Goal: Task Accomplishment & Management: Use online tool/utility

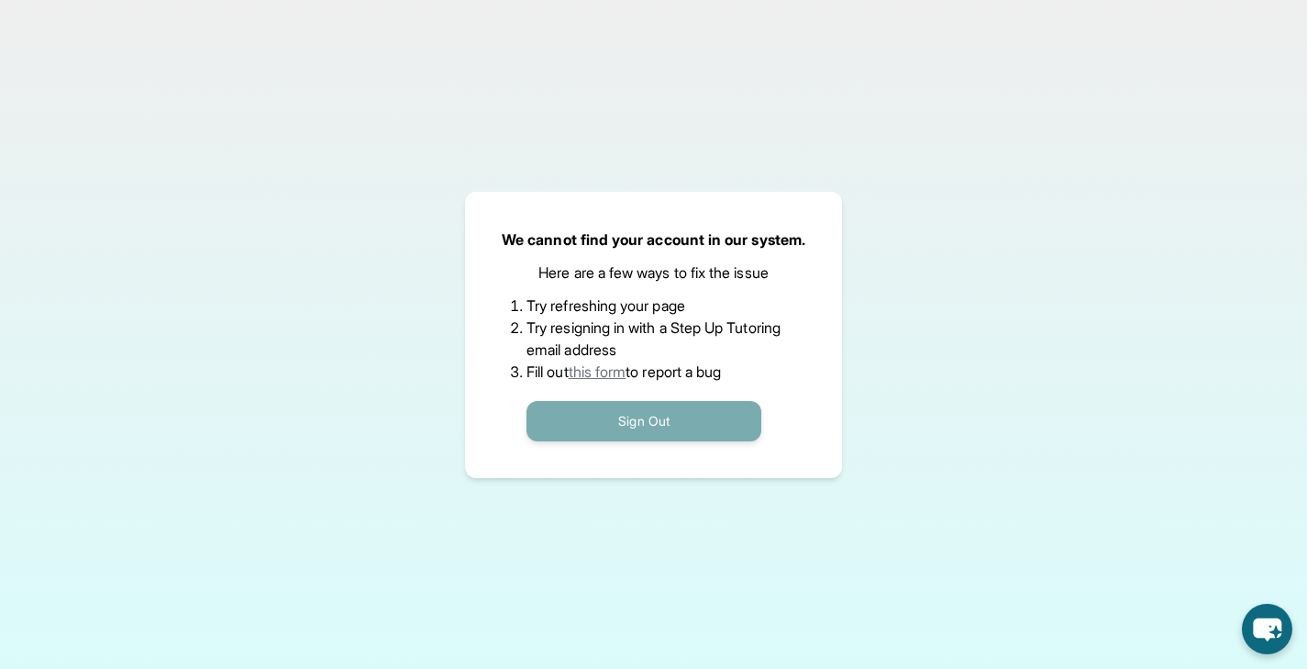
click at [699, 437] on button "Sign Out" at bounding box center [644, 421] width 235 height 40
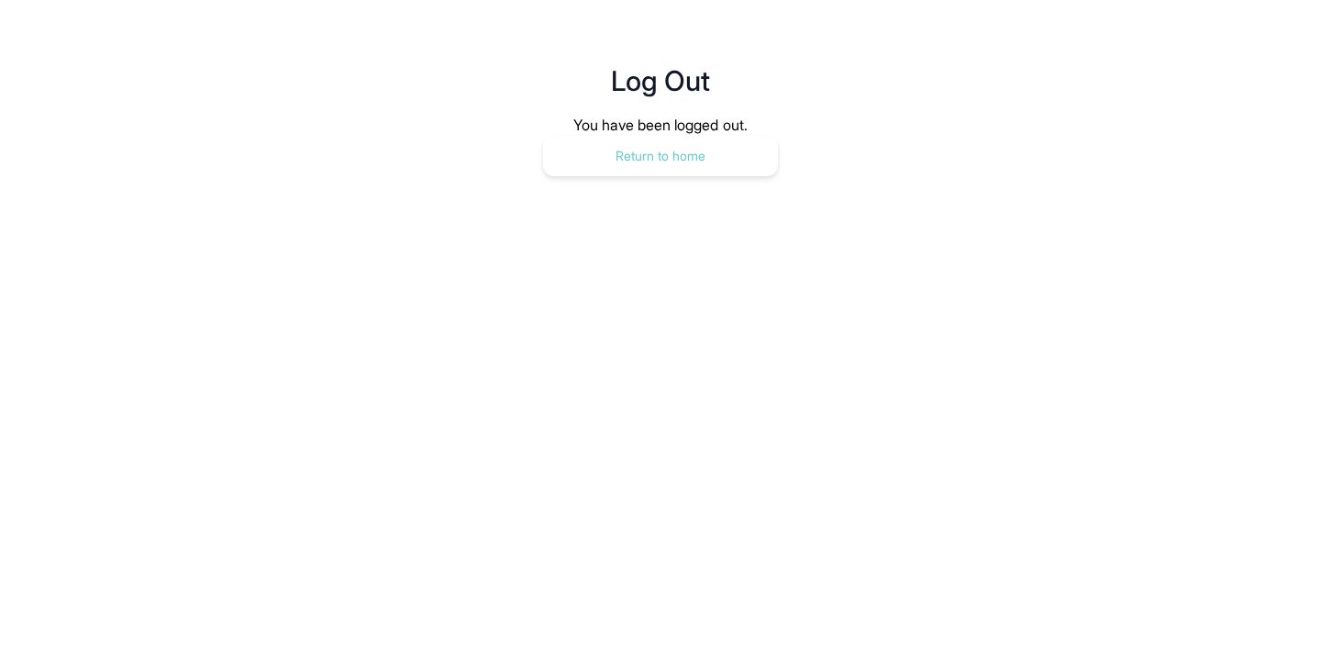
click at [653, 153] on button "Return to home" at bounding box center [660, 156] width 235 height 40
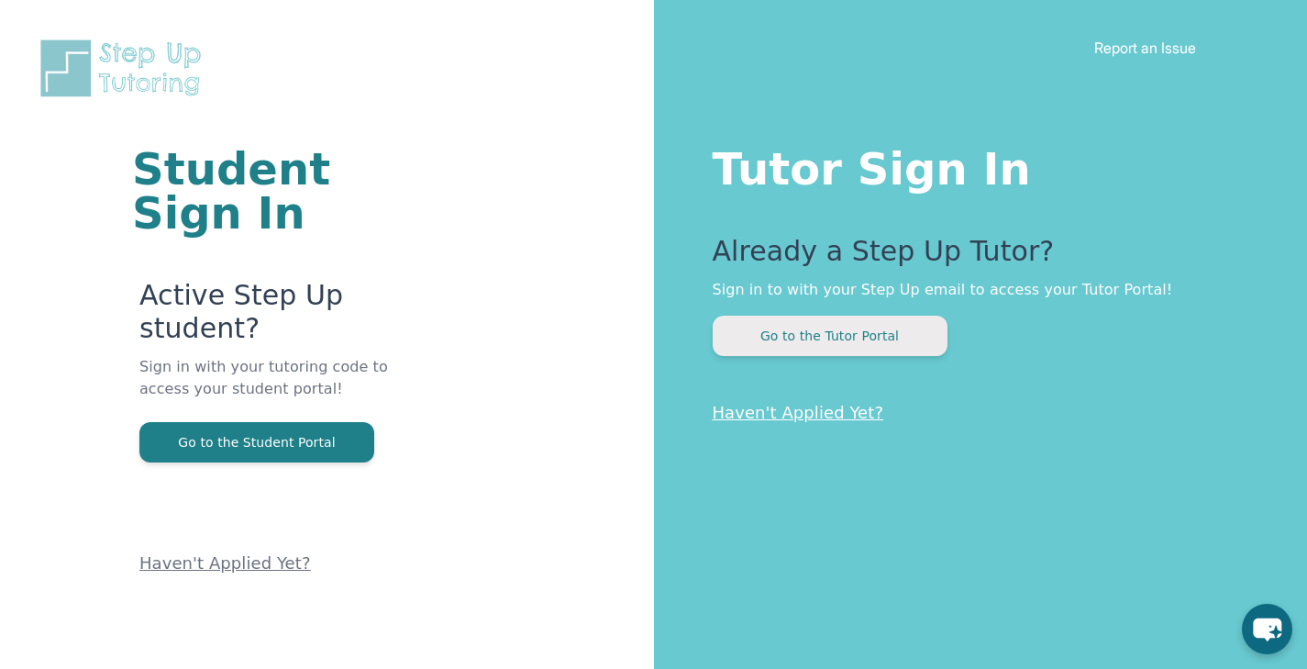
click at [831, 321] on button "Go to the Tutor Portal" at bounding box center [830, 336] width 235 height 40
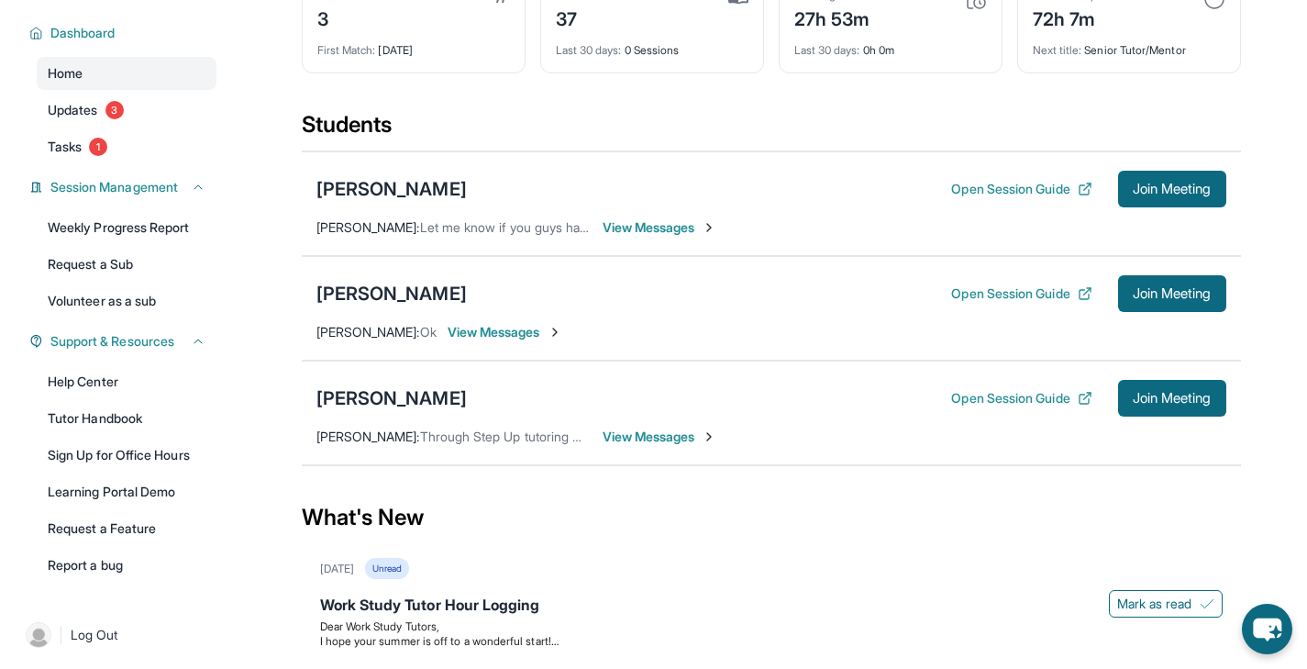
scroll to position [136, 0]
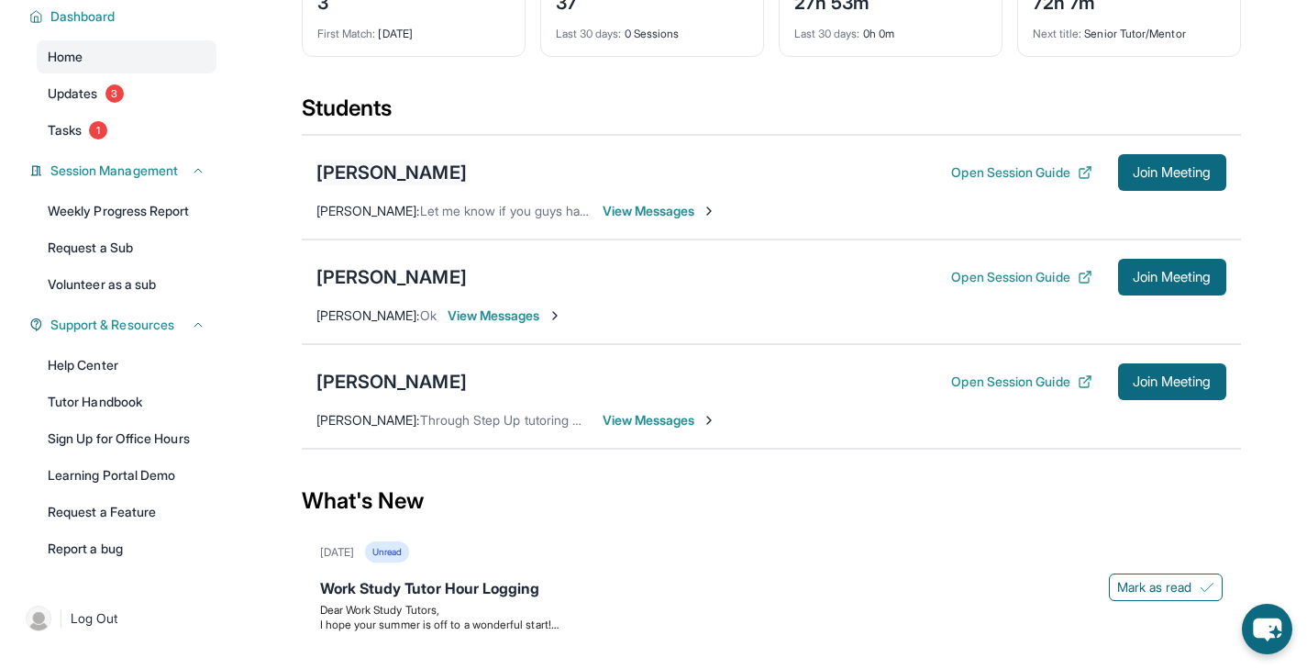
click at [420, 183] on div "Alex Baldemor" at bounding box center [392, 173] width 150 height 26
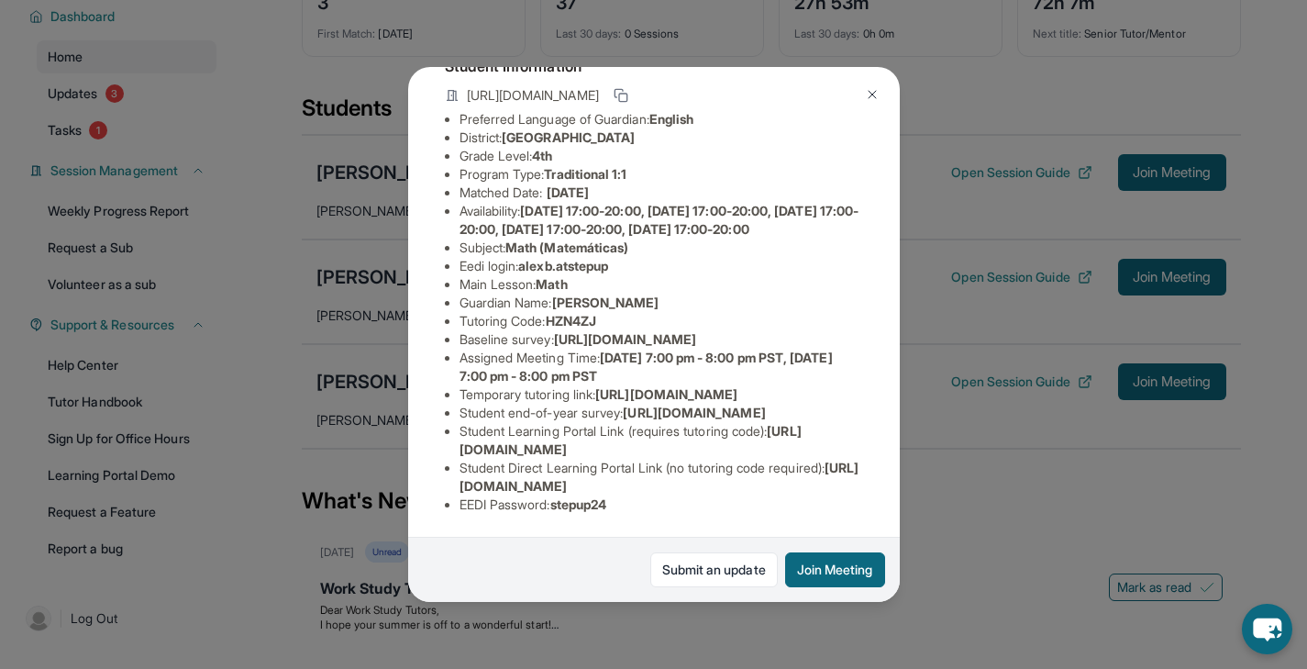
scroll to position [339, 0]
click at [871, 105] on button at bounding box center [872, 94] width 37 height 37
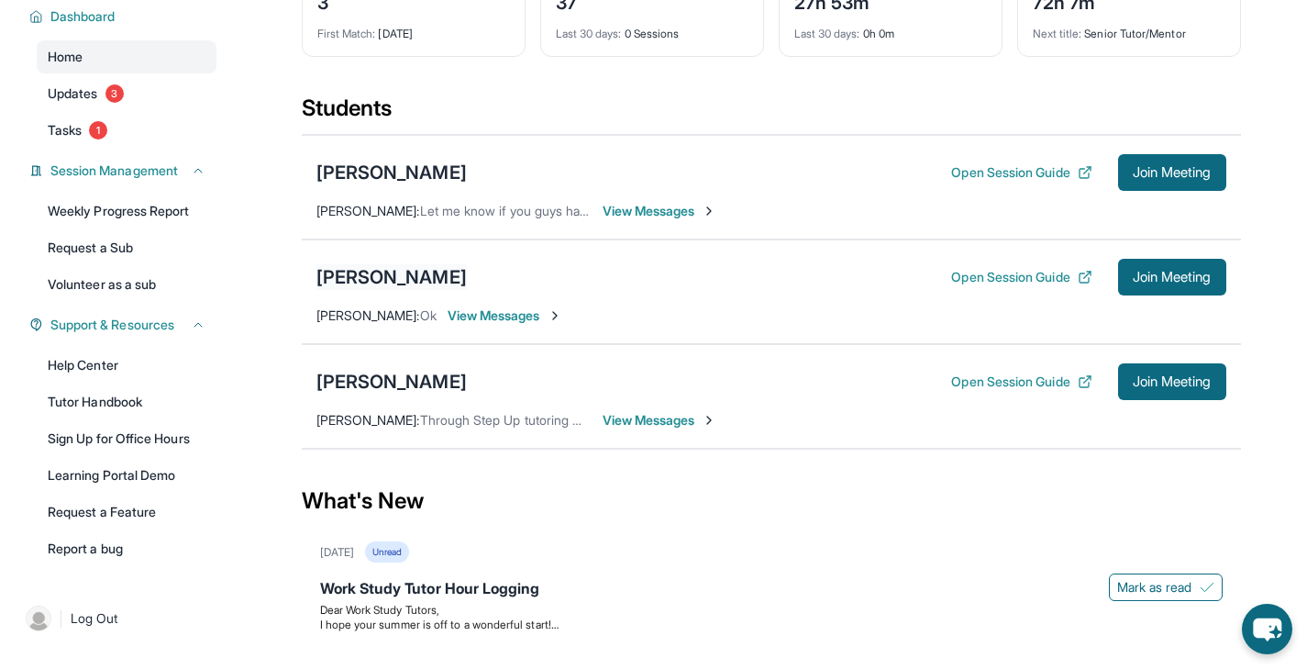
click at [376, 290] on div "Sanj Grewal" at bounding box center [392, 277] width 150 height 26
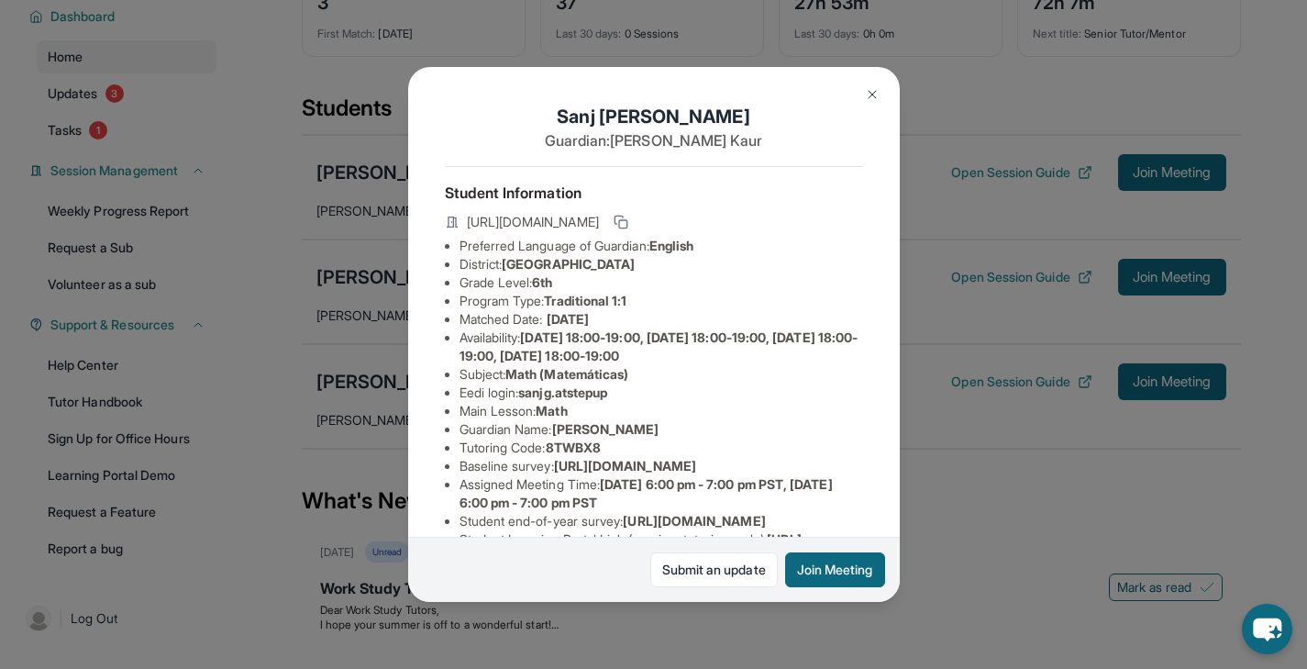
click at [876, 95] on img at bounding box center [872, 94] width 15 height 15
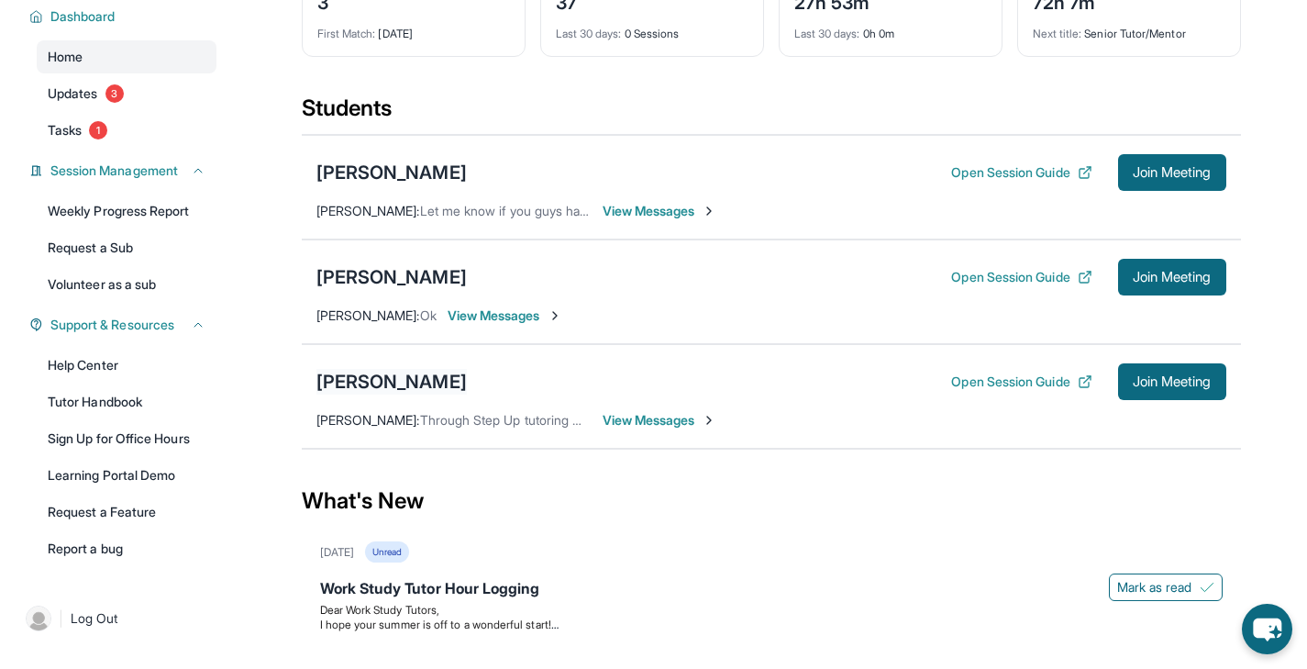
click at [368, 395] on div "Gurnoor Saini" at bounding box center [392, 382] width 150 height 26
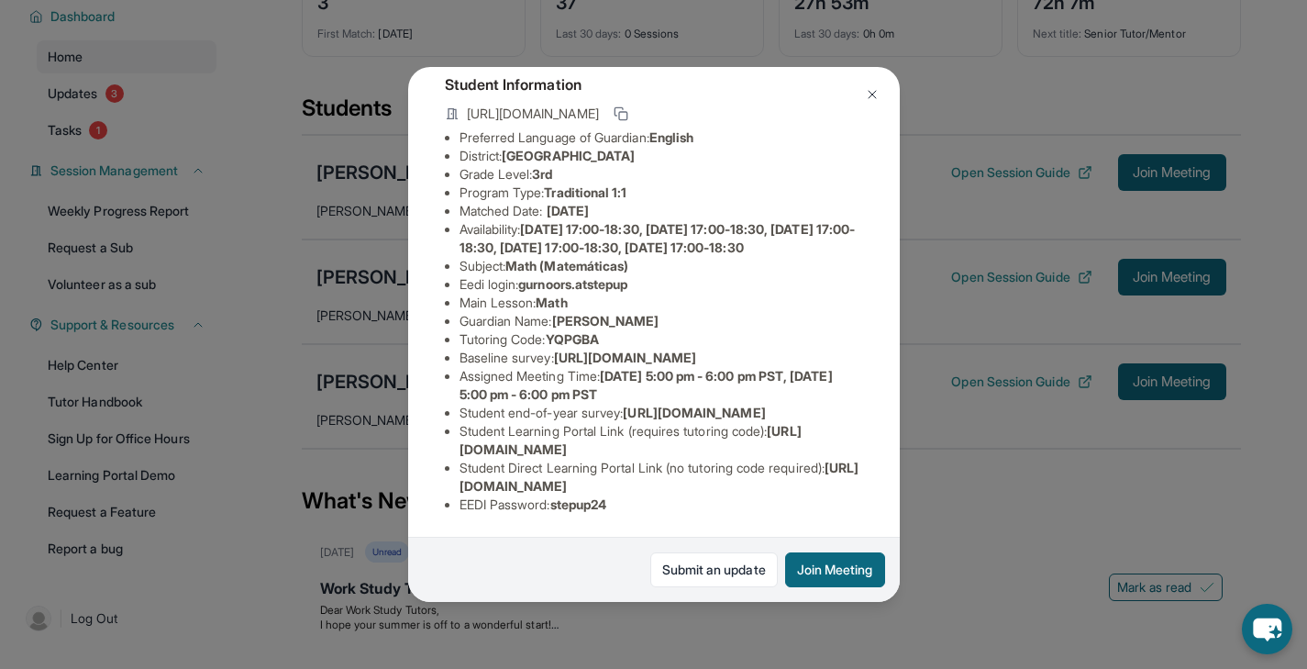
scroll to position [113, 0]
click at [872, 96] on img at bounding box center [872, 94] width 15 height 15
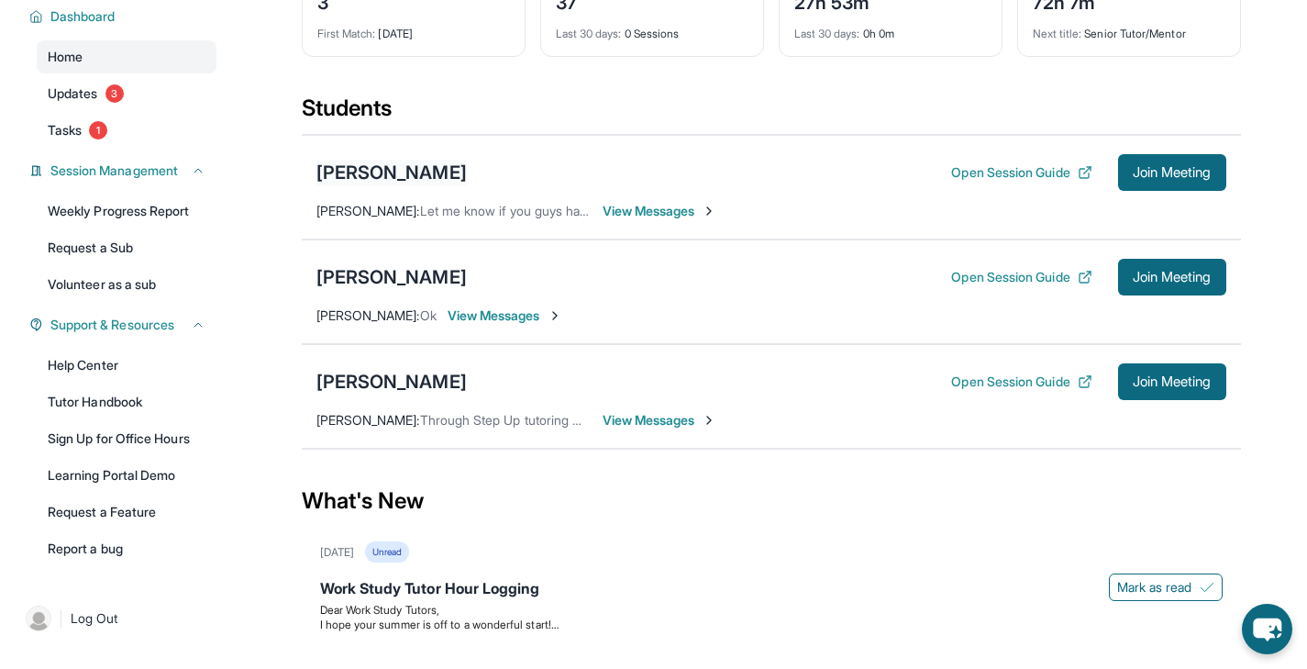
click at [421, 177] on div "Alex Baldemor" at bounding box center [392, 173] width 150 height 26
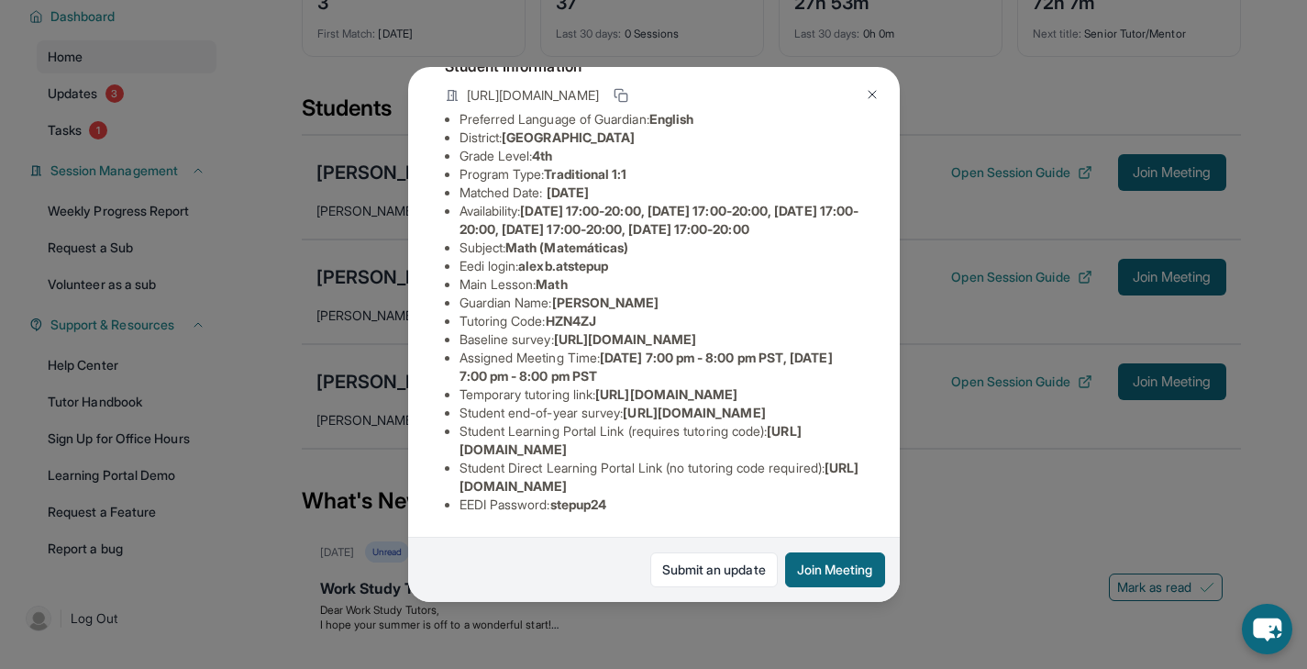
scroll to position [143, 682]
drag, startPoint x: 460, startPoint y: 373, endPoint x: 931, endPoint y: 417, distance: 473.7
click at [931, 417] on div "Alex Baldemor Guardian: Joy Camaro Student Information https://student-portal.s…" at bounding box center [653, 334] width 1307 height 669
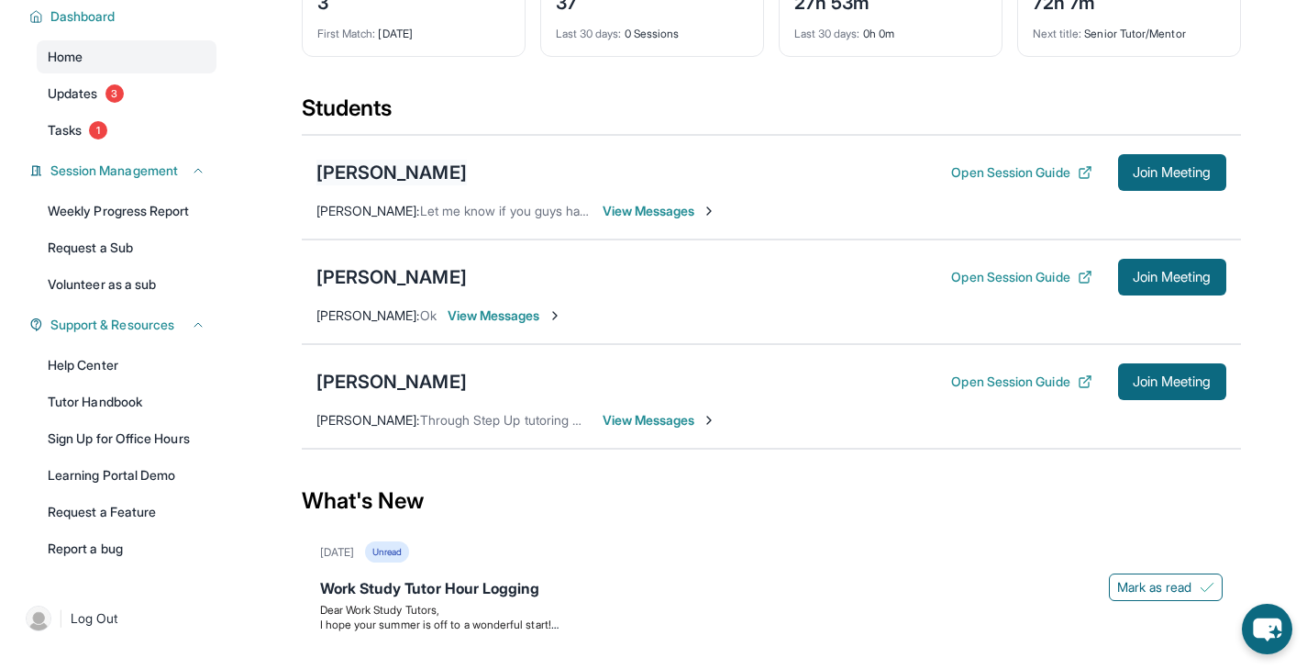
click at [433, 185] on div "Alex Baldemor" at bounding box center [392, 173] width 150 height 26
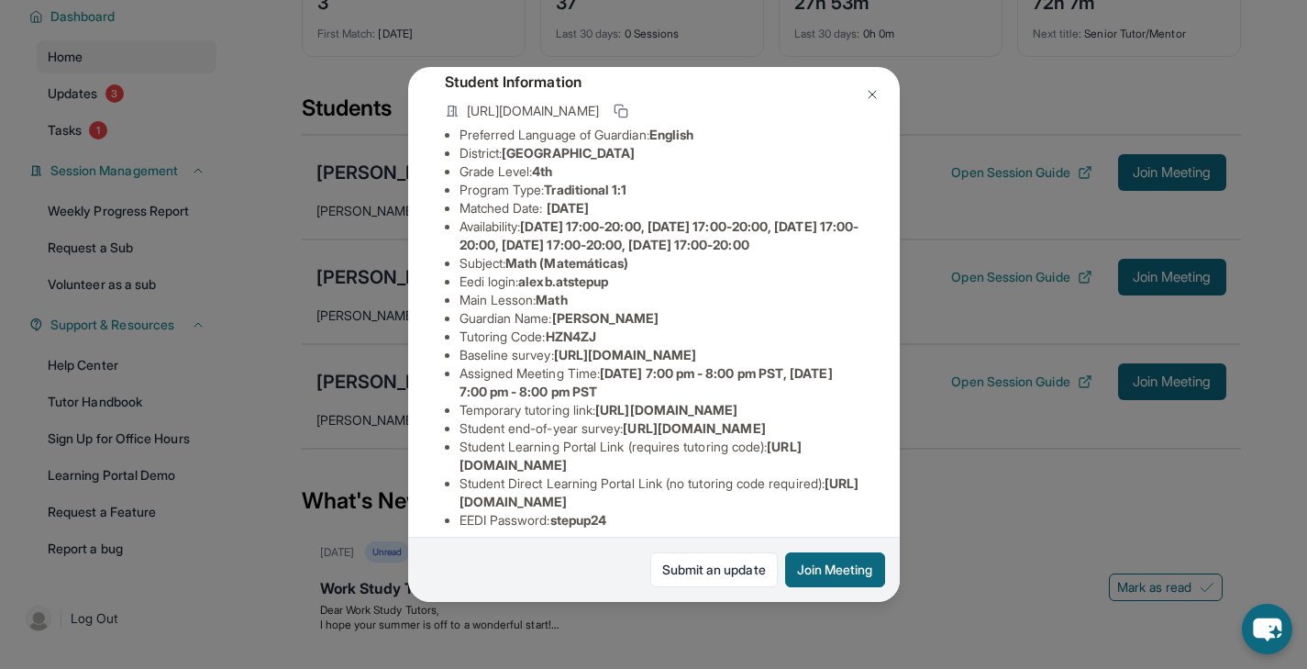
scroll to position [128, 0]
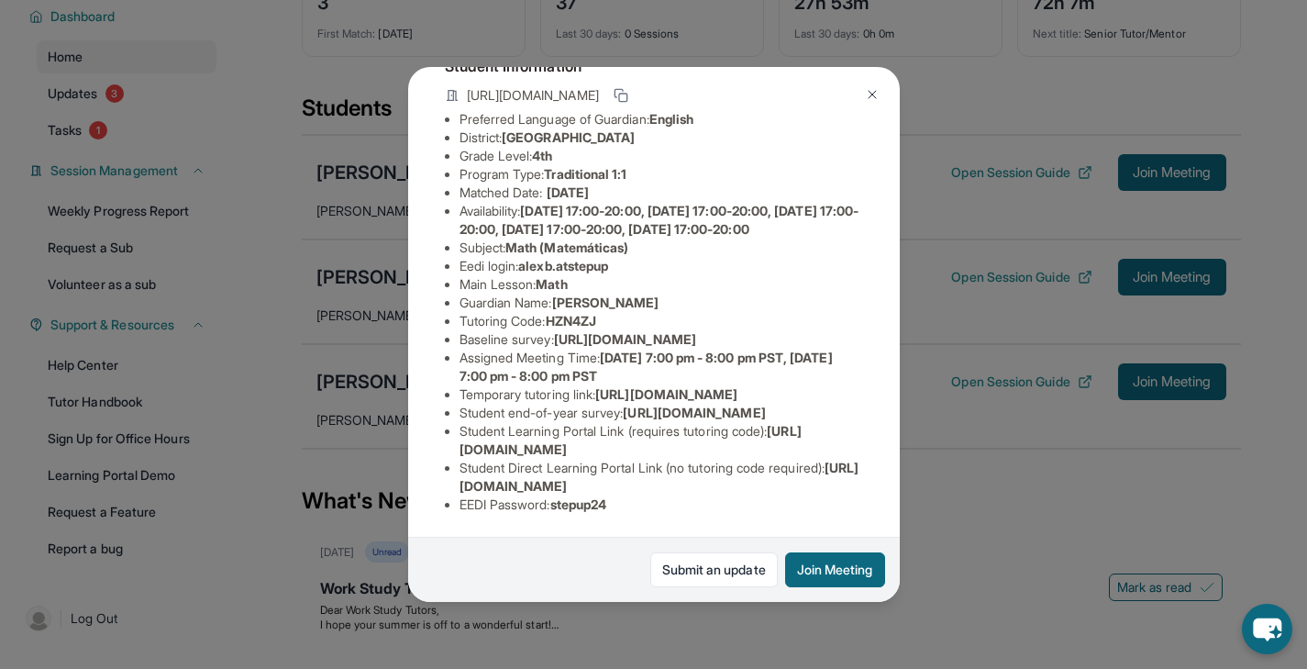
click at [554, 347] on span "https://airtable.com/apprlfn8WjpjBUn2G/shrK0QR6AaNyG5psY?prefill_Type%20of%20Fo…" at bounding box center [625, 339] width 142 height 16
copy li "Baseline survey : https://airtable.com/apprlfn8WjpjBUn2G/shrK0QR6AaNyG5psY?pref…"
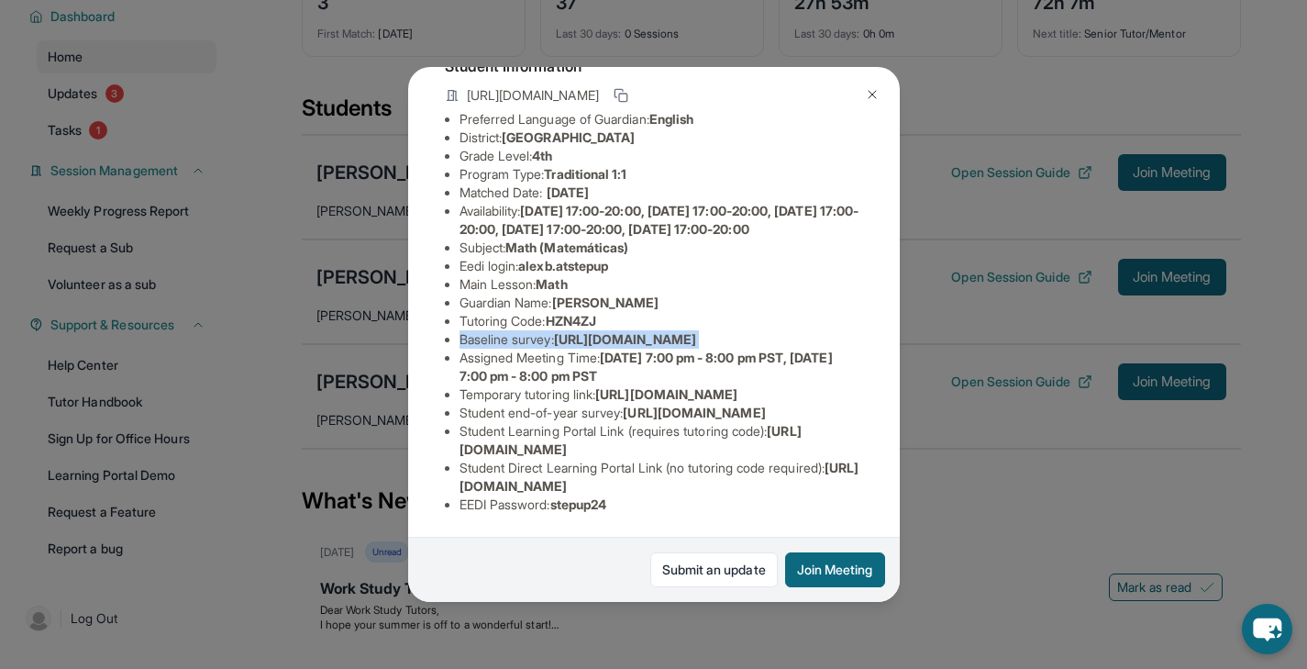
click at [875, 87] on img at bounding box center [872, 94] width 15 height 15
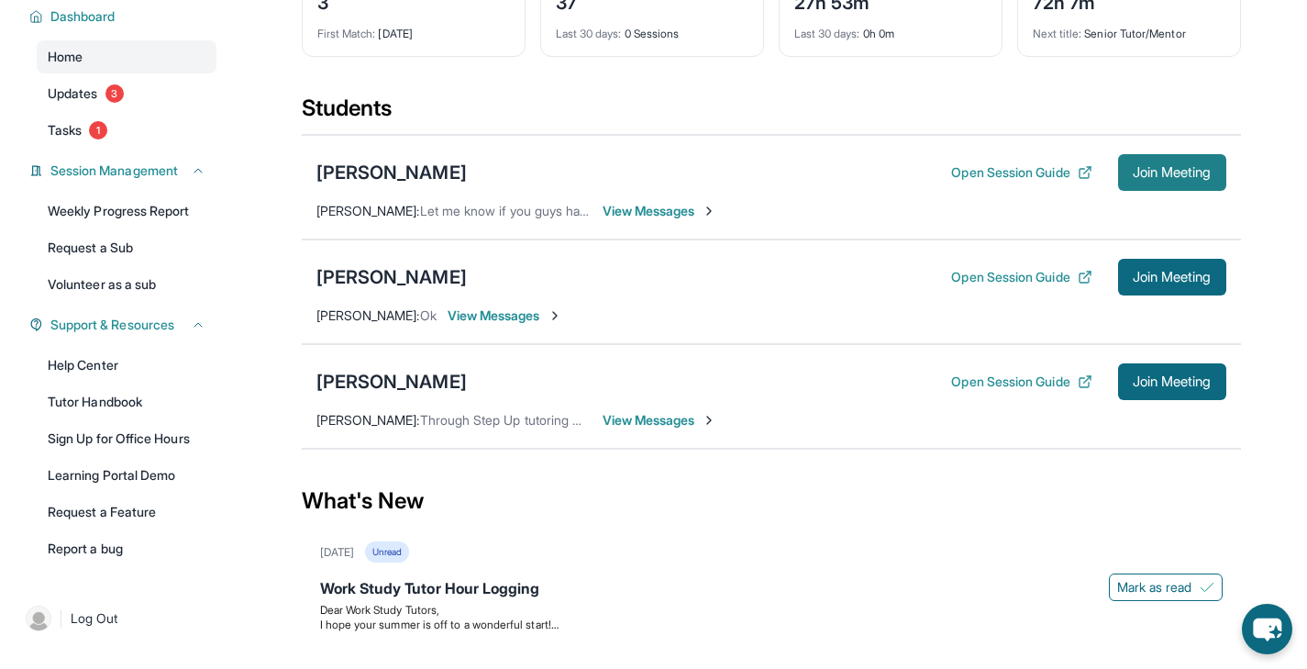
click at [1172, 178] on span "Join Meeting" at bounding box center [1172, 172] width 79 height 11
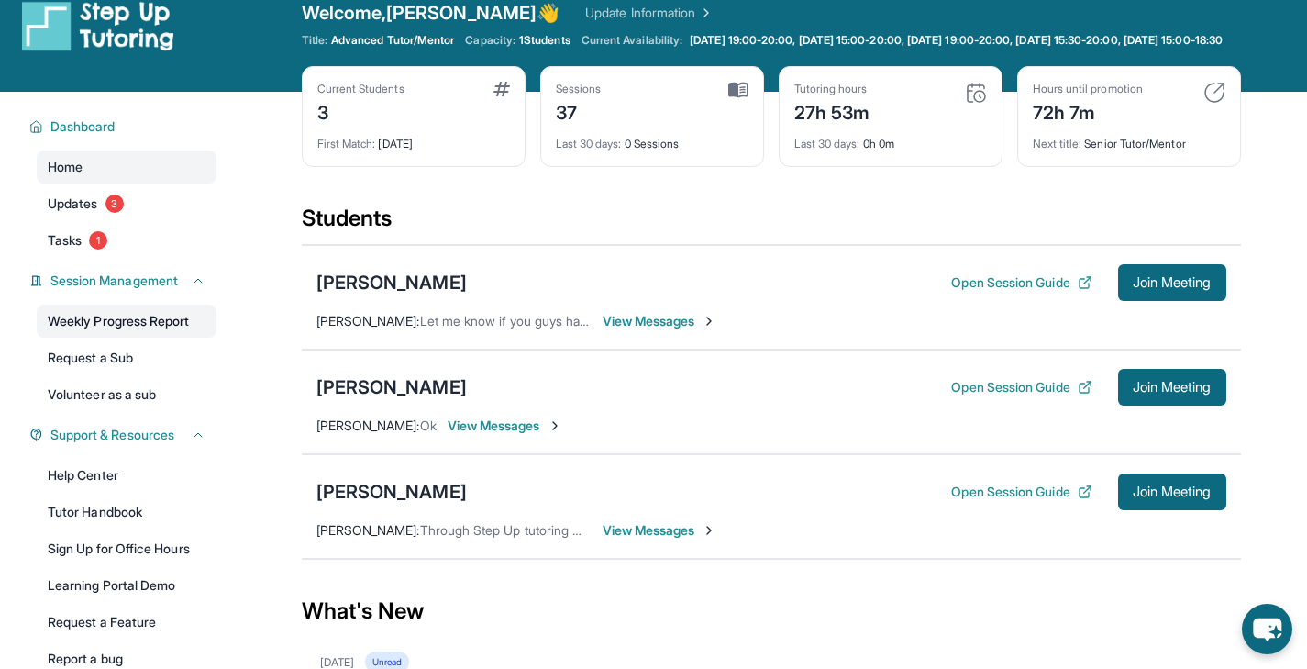
scroll to position [177, 0]
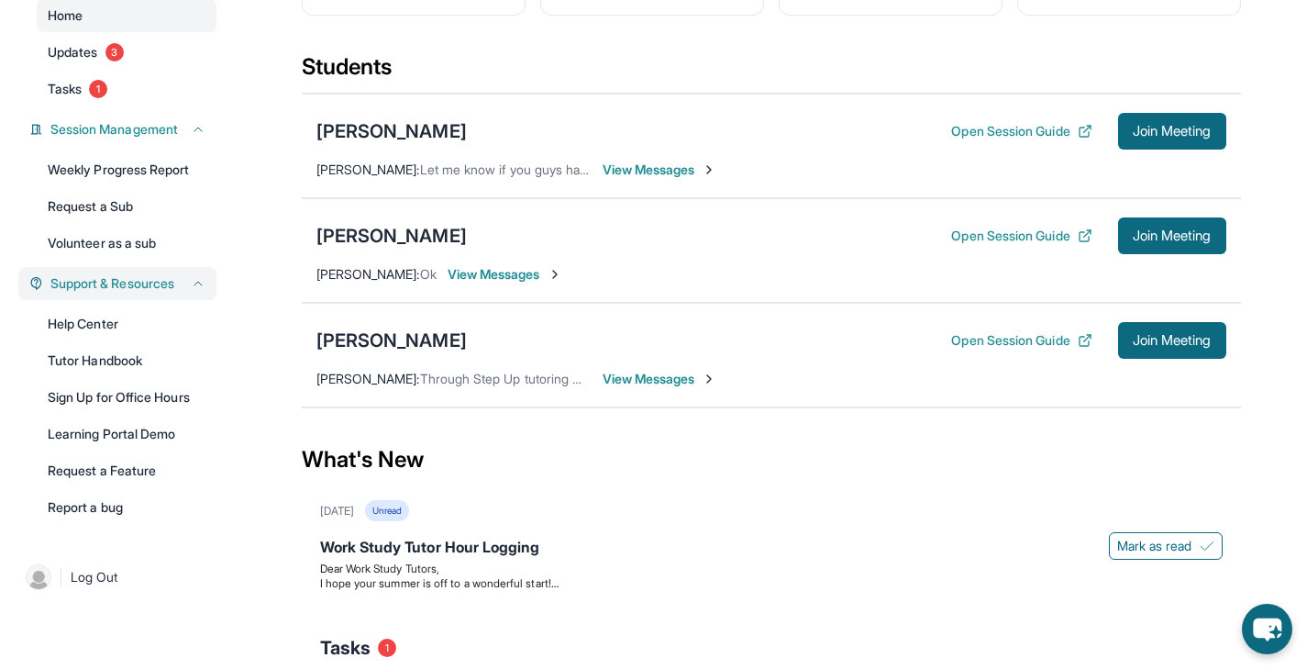
click at [161, 293] on span "Support & Resources" at bounding box center [112, 283] width 124 height 18
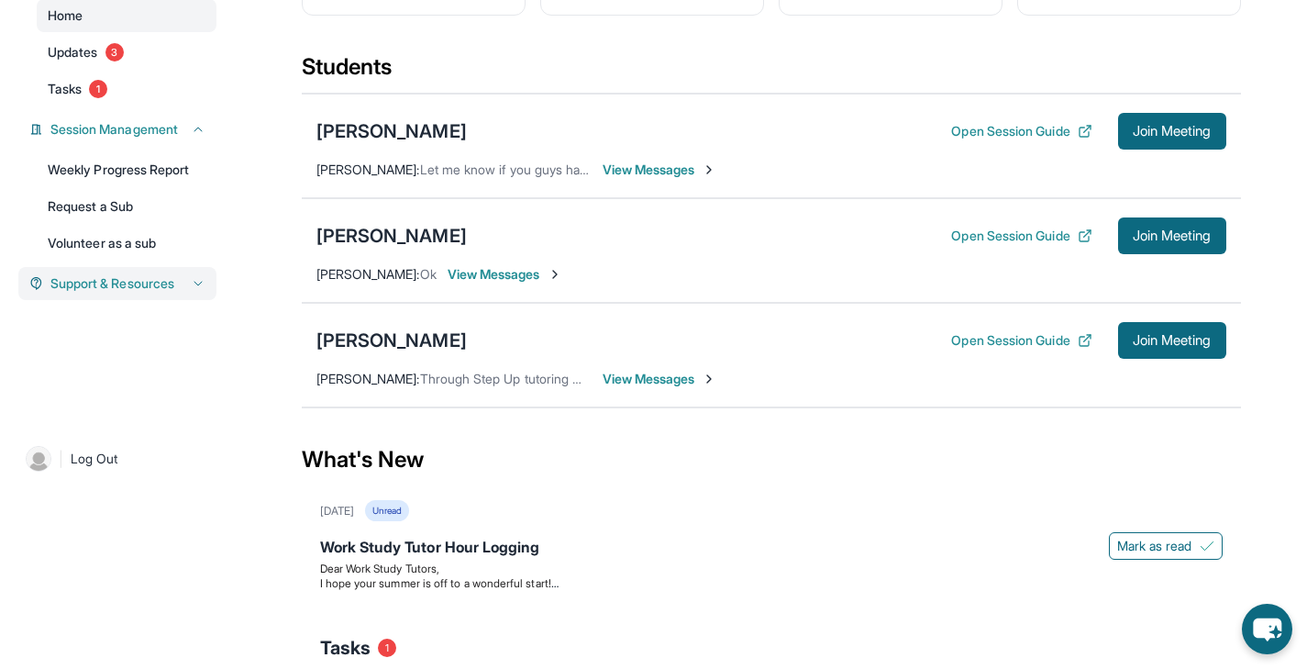
click at [161, 260] on link "Volunteer as a sub" at bounding box center [127, 243] width 180 height 33
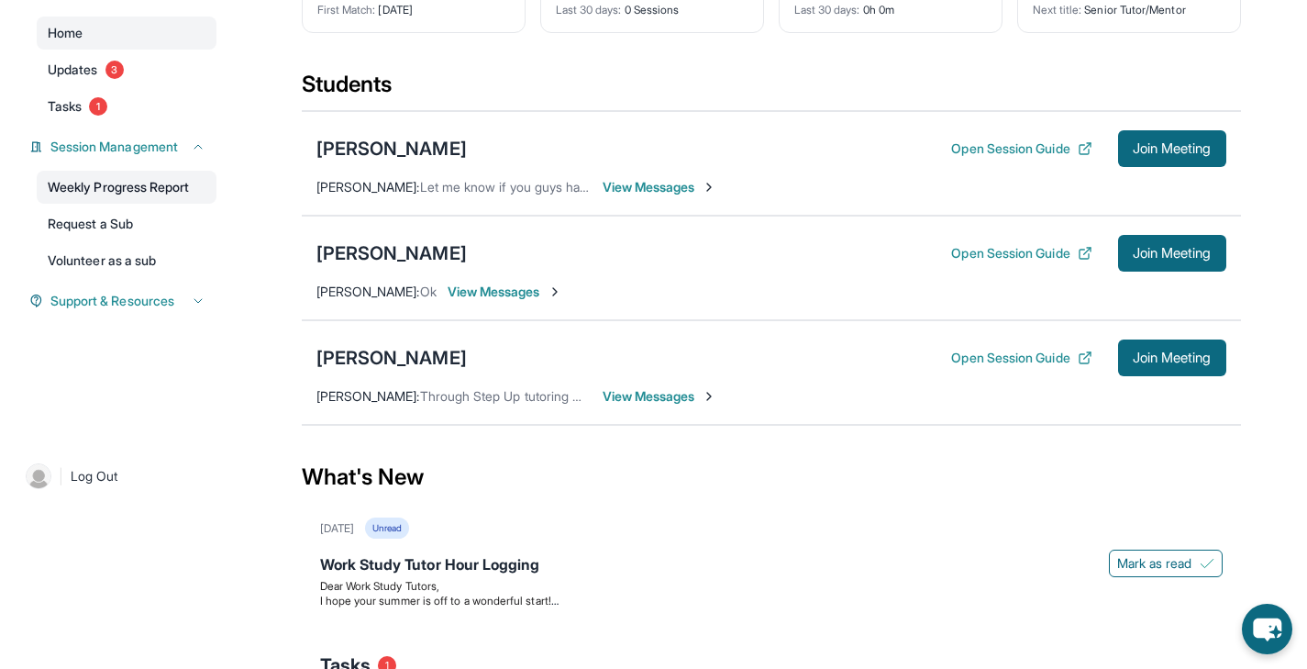
scroll to position [54, 0]
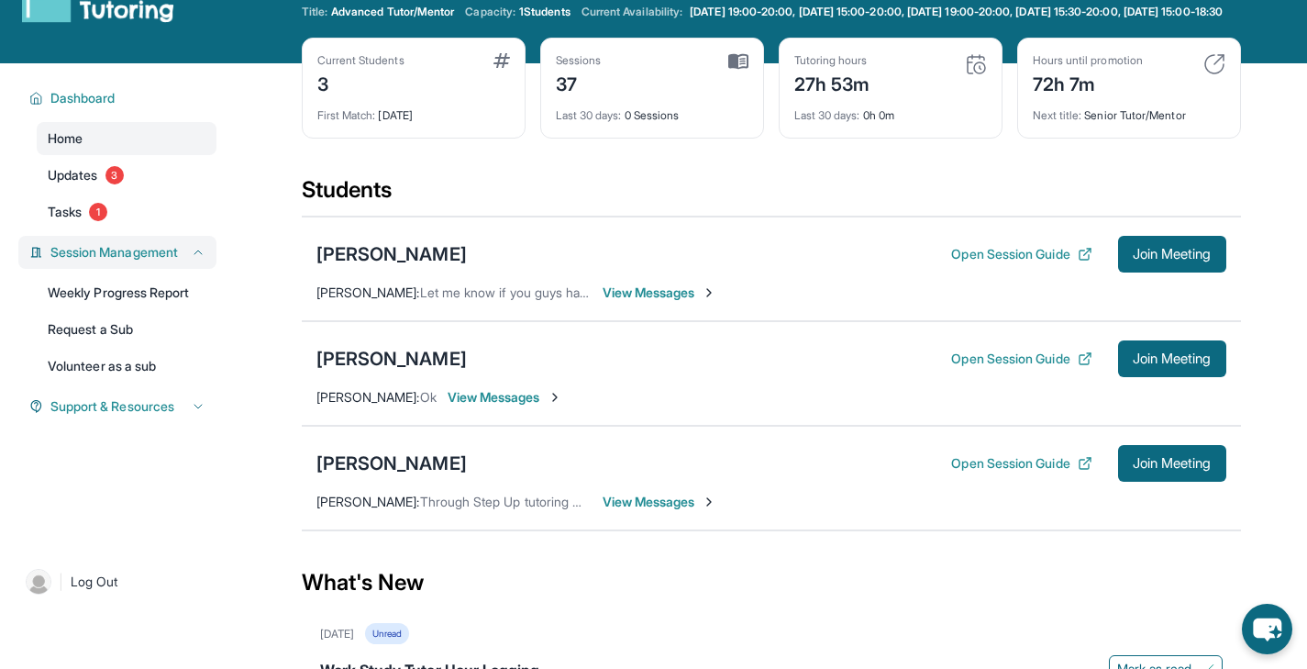
click at [159, 261] on span "Session Management" at bounding box center [114, 252] width 128 height 18
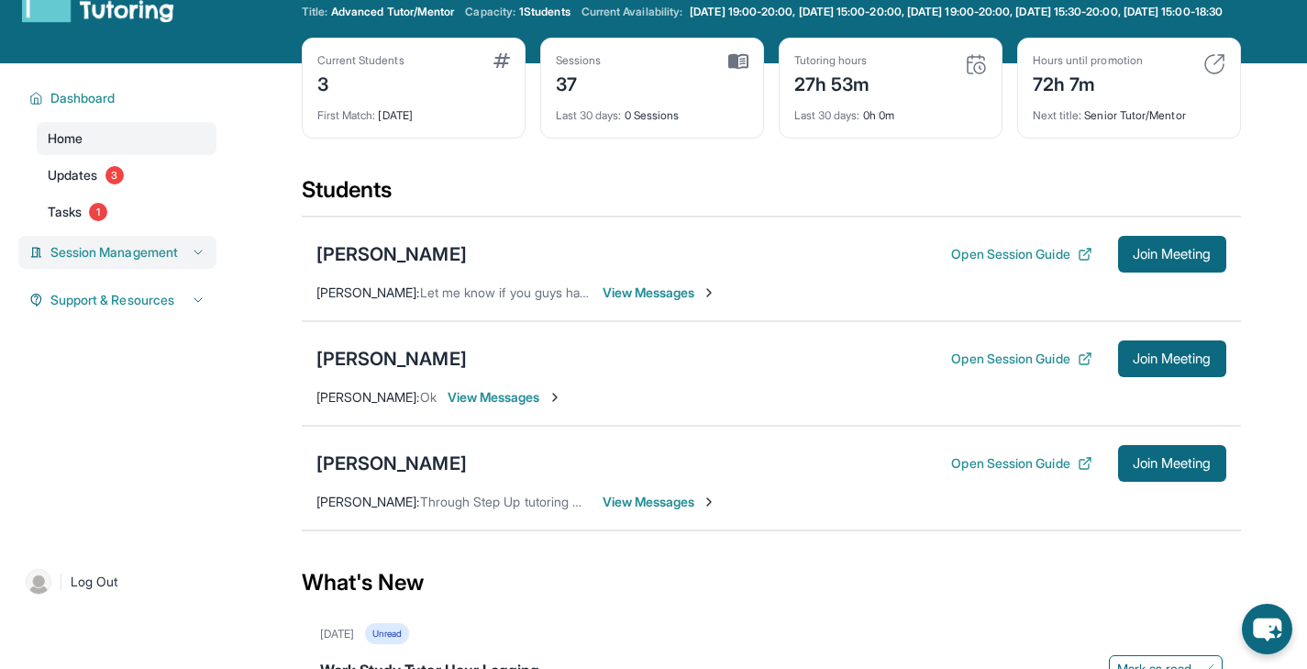
click at [159, 261] on span "Session Management" at bounding box center [114, 252] width 128 height 18
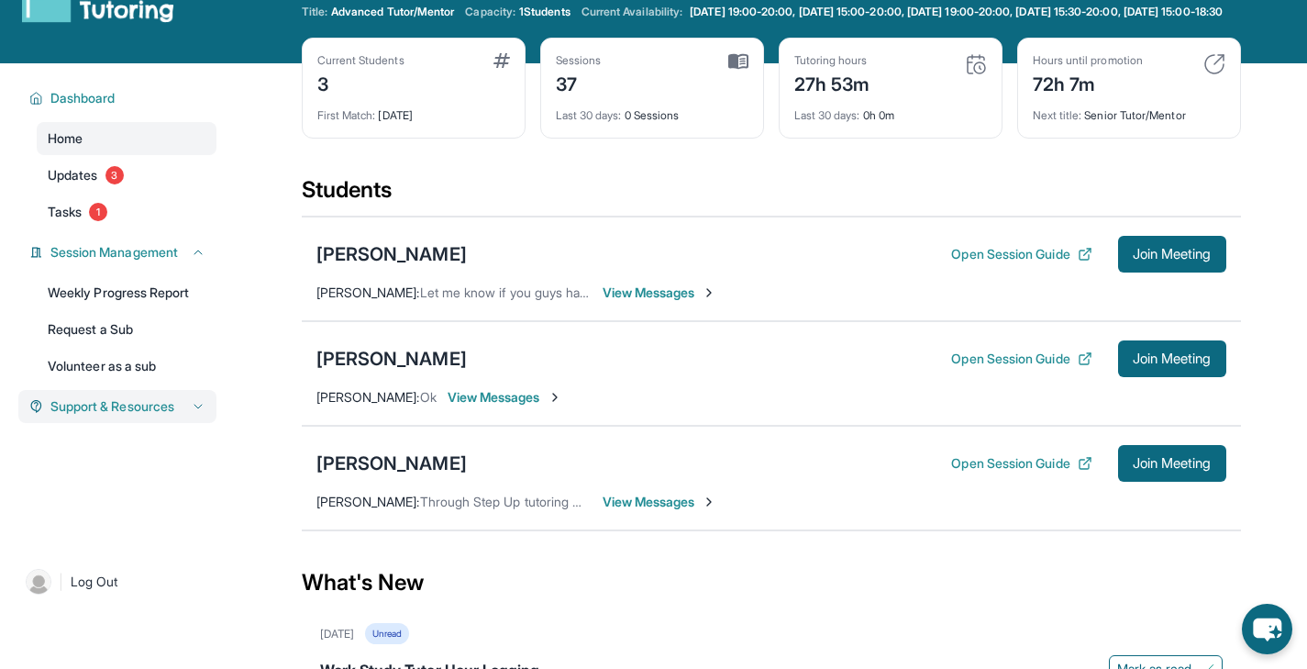
click at [191, 414] on icon at bounding box center [198, 406] width 15 height 15
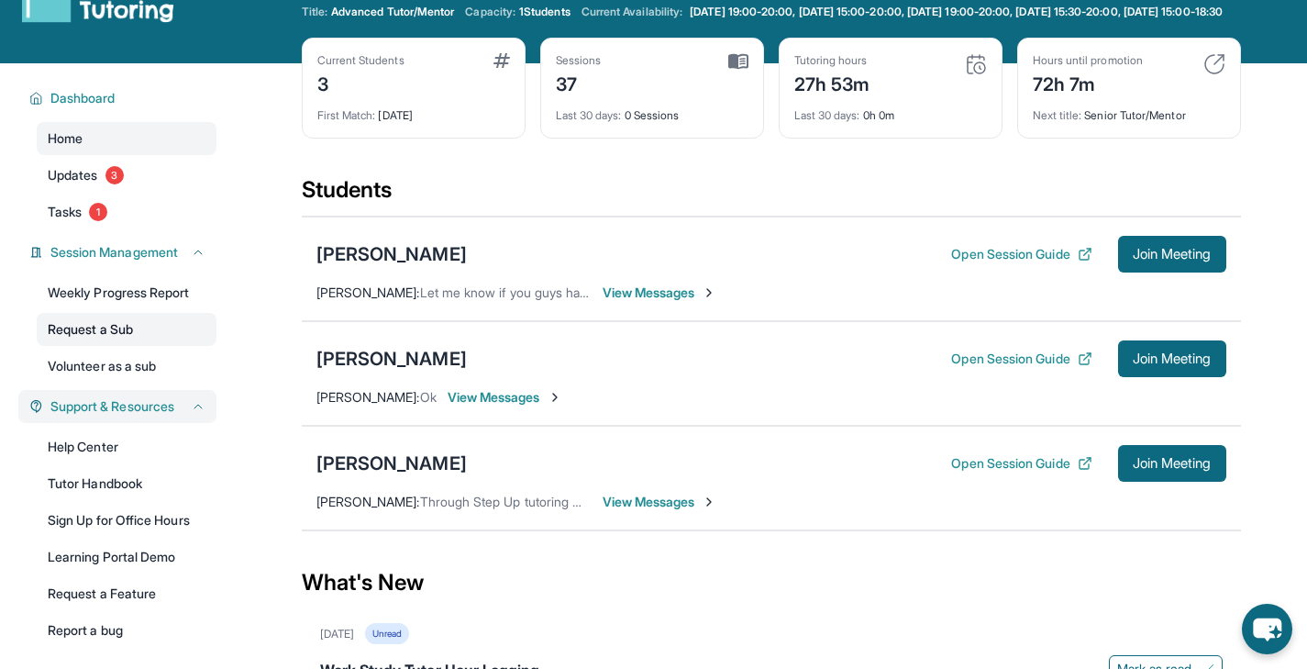
scroll to position [212, 0]
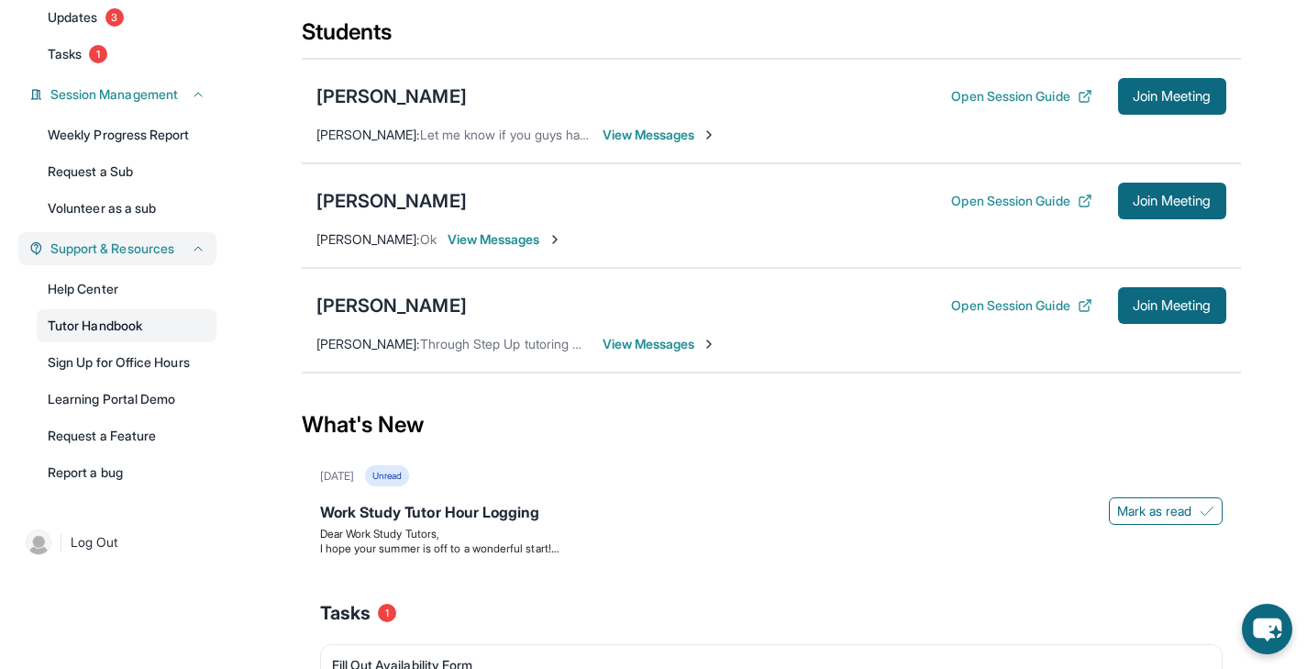
click at [127, 328] on link "Tutor Handbook" at bounding box center [127, 325] width 180 height 33
click at [1180, 102] on span "Join Meeting" at bounding box center [1172, 96] width 79 height 11
click at [377, 109] on div "Alex Baldemor" at bounding box center [392, 96] width 150 height 26
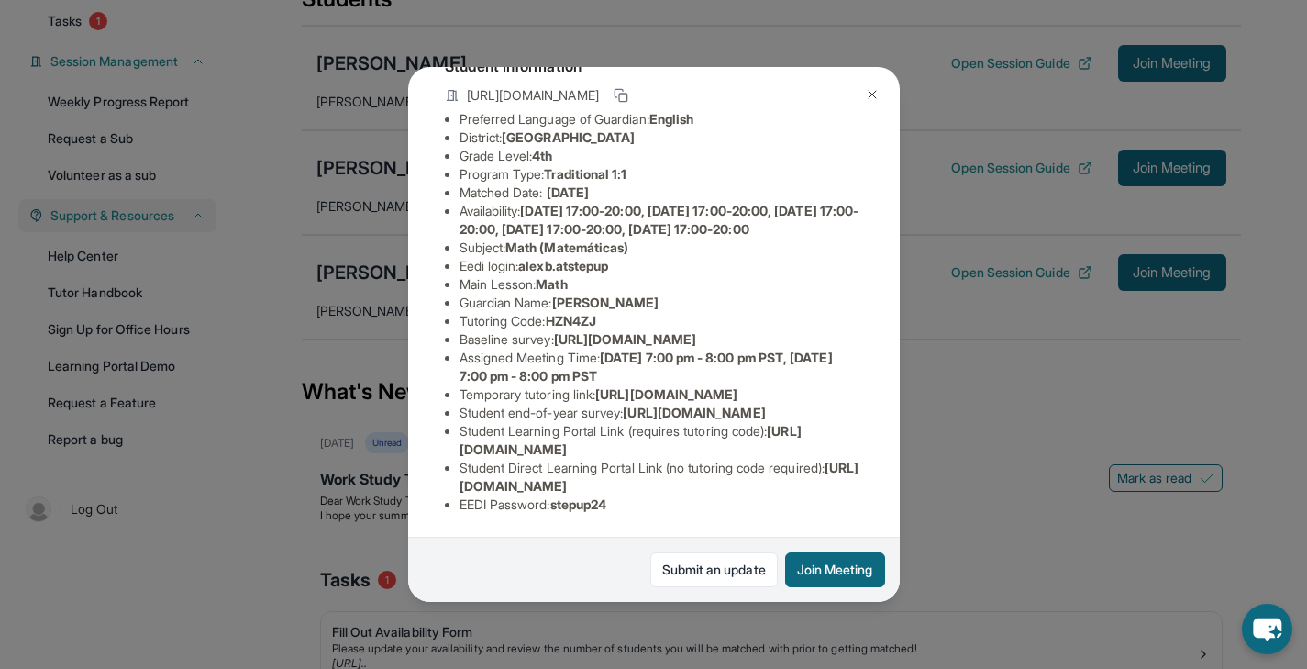
scroll to position [245, 0]
drag, startPoint x: 459, startPoint y: 472, endPoint x: 843, endPoint y: 476, distance: 384.5
click at [843, 476] on li "Student Direct Learning Portal Link (no tutoring code required) : https://stude…" at bounding box center [662, 477] width 404 height 37
copy span "https://student-portal.stepuptutoring.org/student/HZN4ZJ"
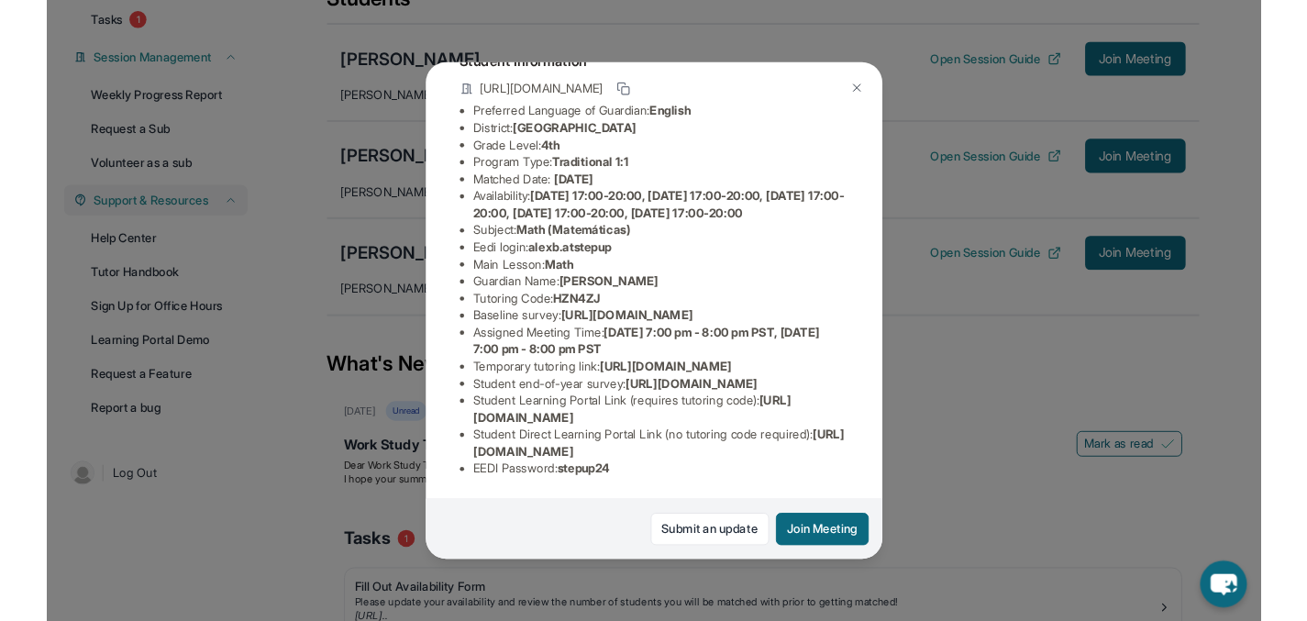
scroll to position [184, 0]
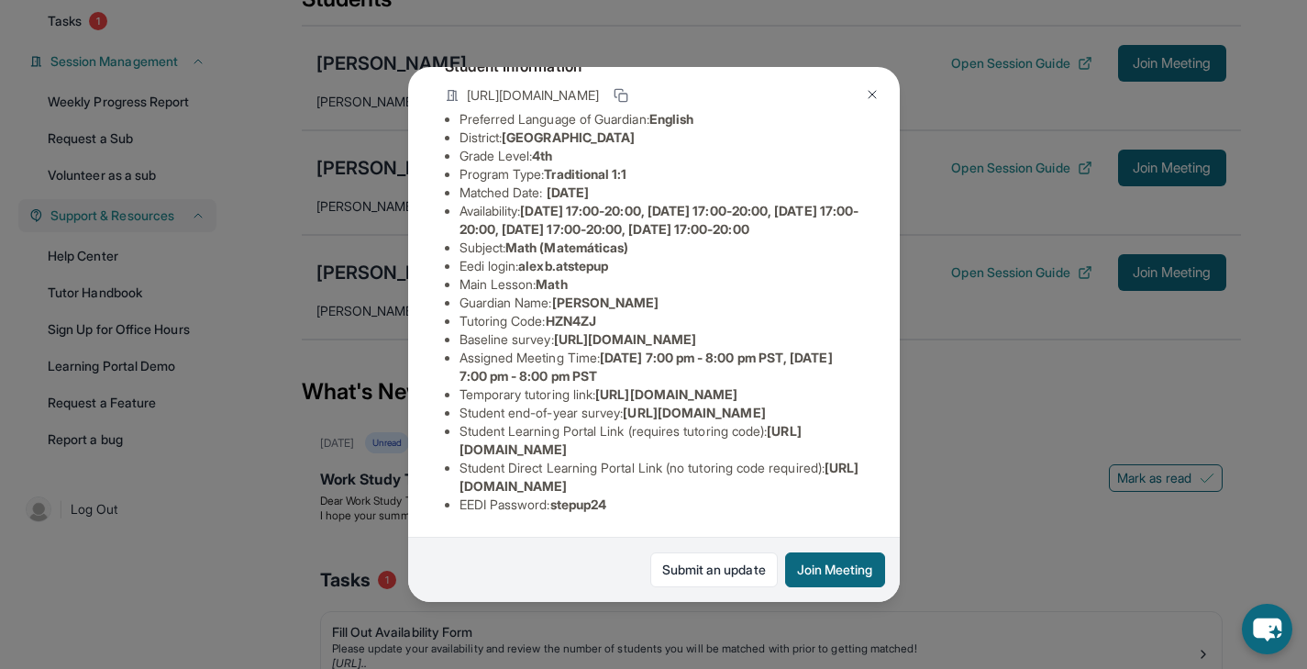
click at [870, 94] on img at bounding box center [872, 94] width 15 height 15
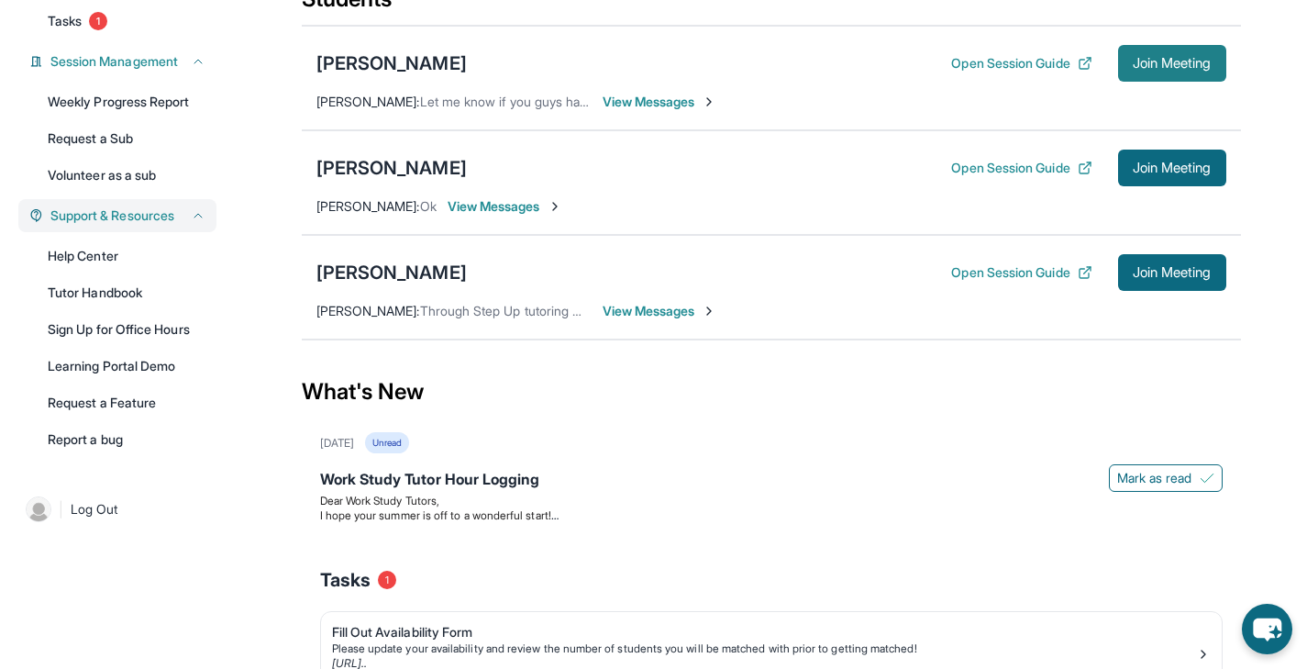
click at [1195, 69] on span "Join Meeting" at bounding box center [1172, 63] width 79 height 11
